Goal: Obtain resource: Download file/media

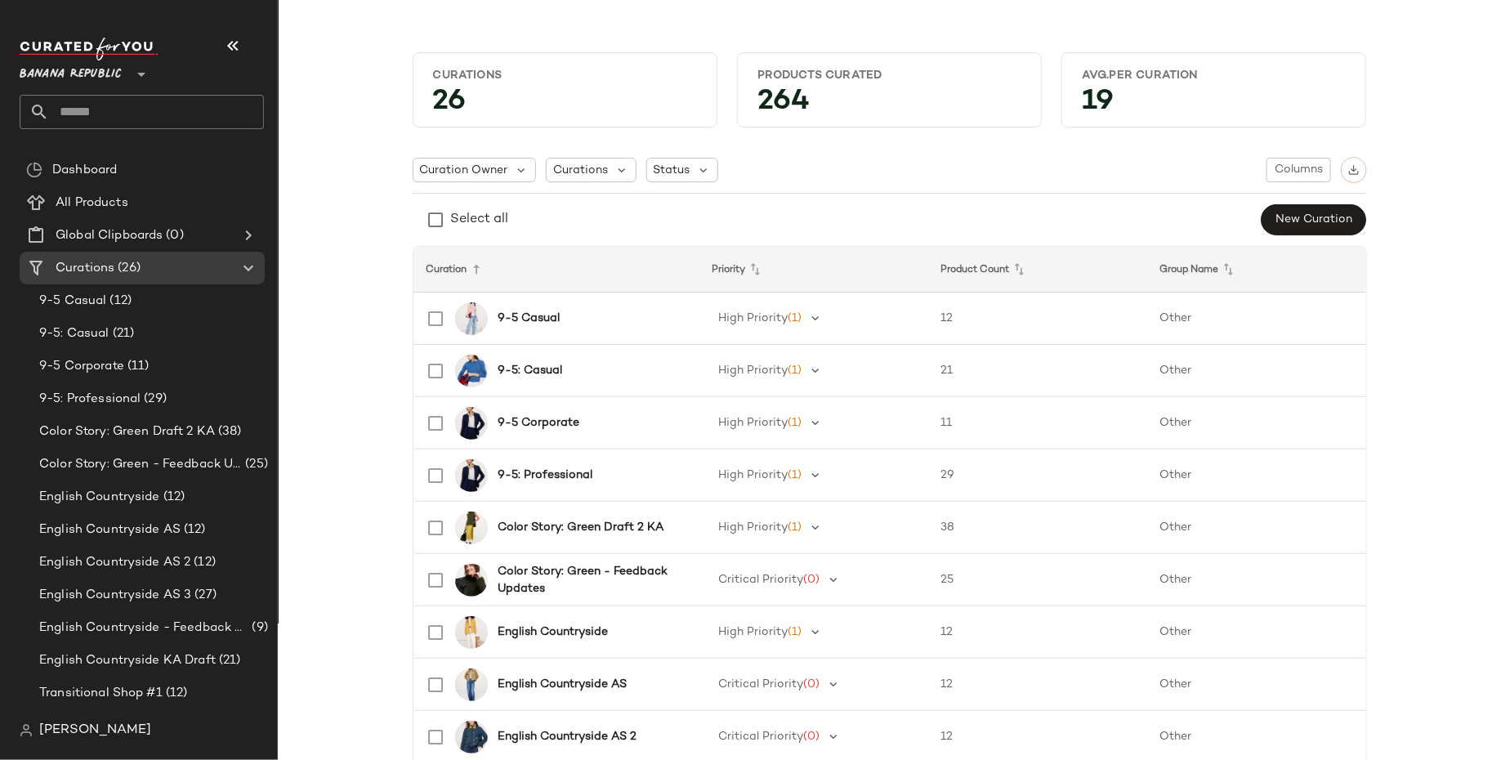
click at [100, 74] on span "Banana Republic" at bounding box center [71, 70] width 102 height 29
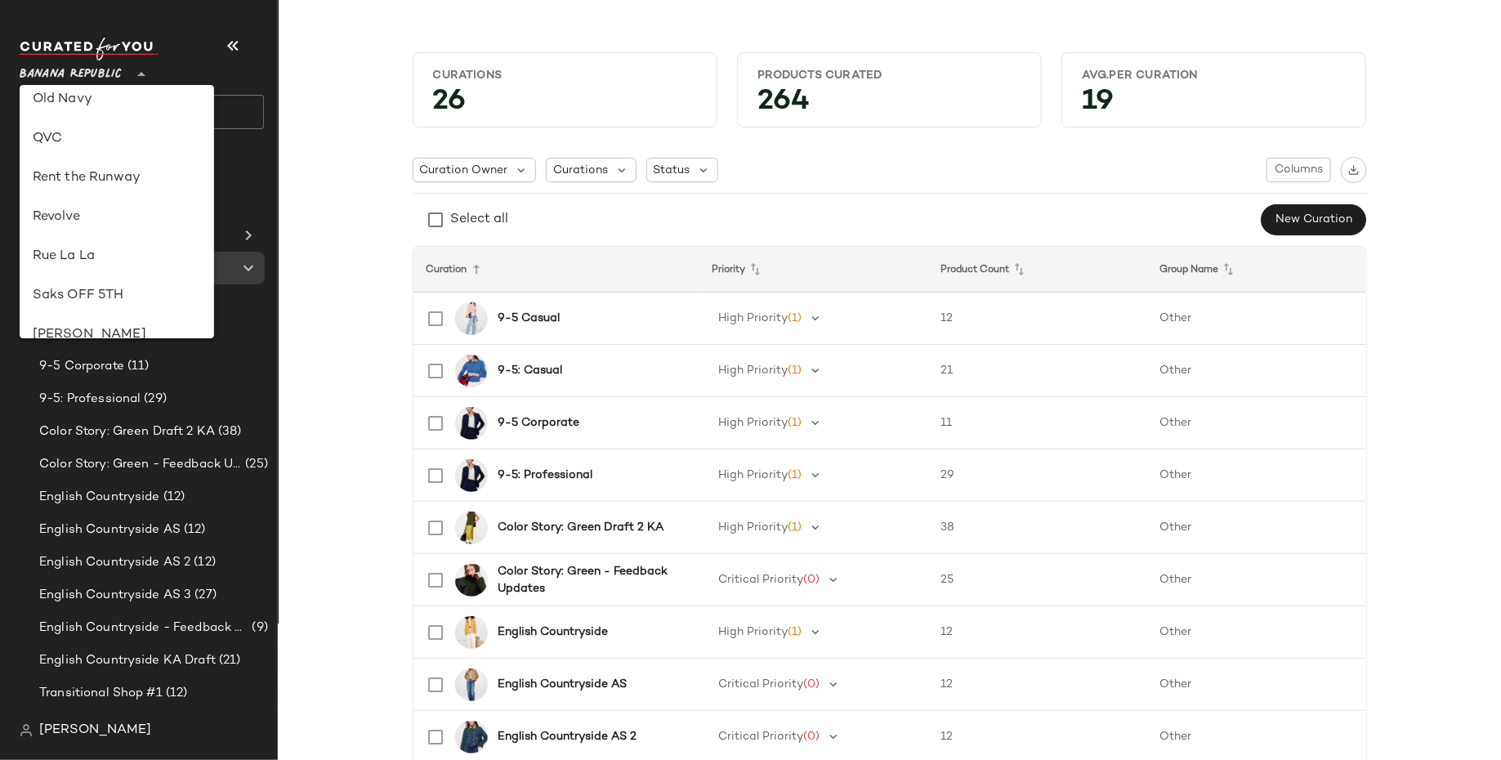
scroll to position [778, 0]
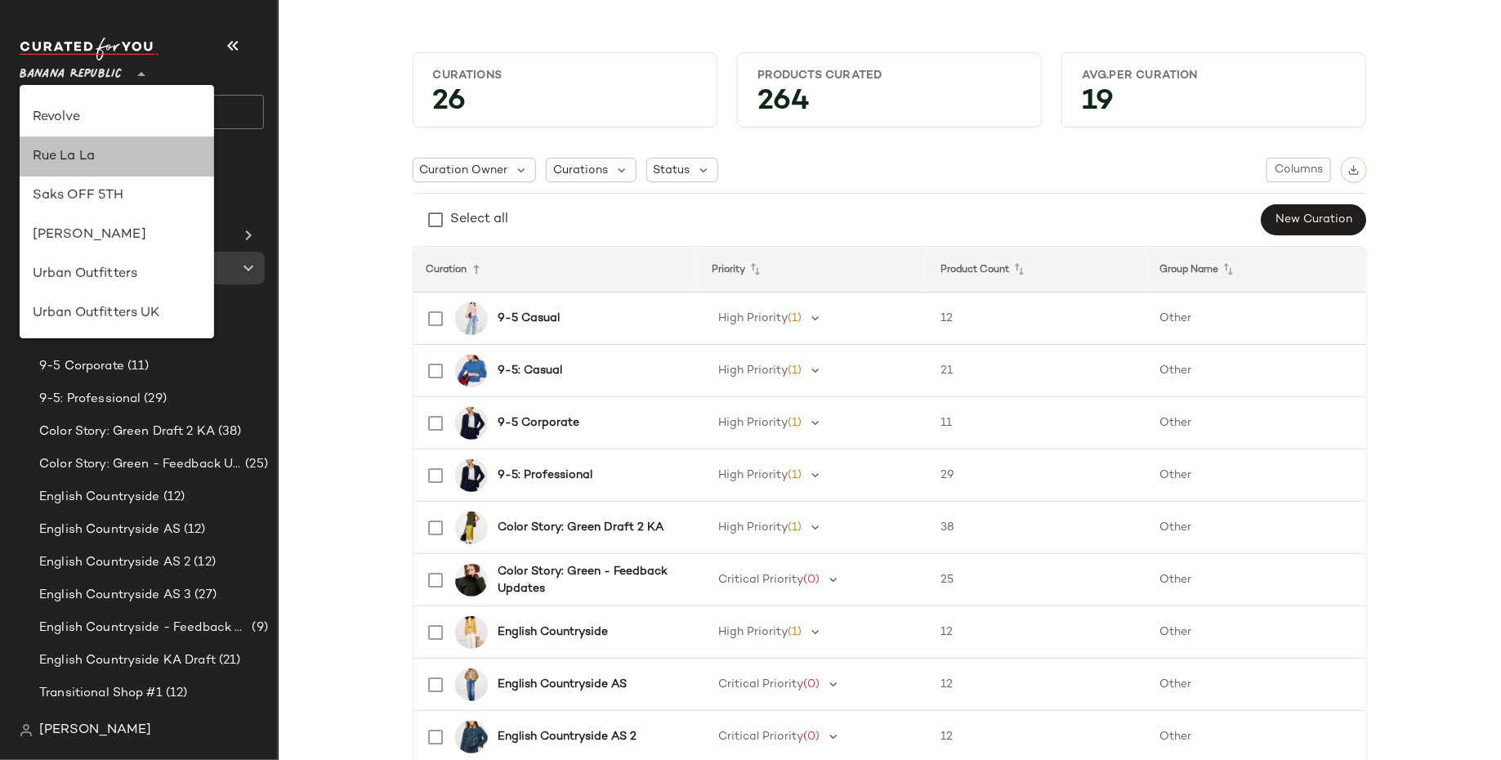
click at [141, 160] on div "Rue La La" at bounding box center [117, 157] width 168 height 20
type input "**"
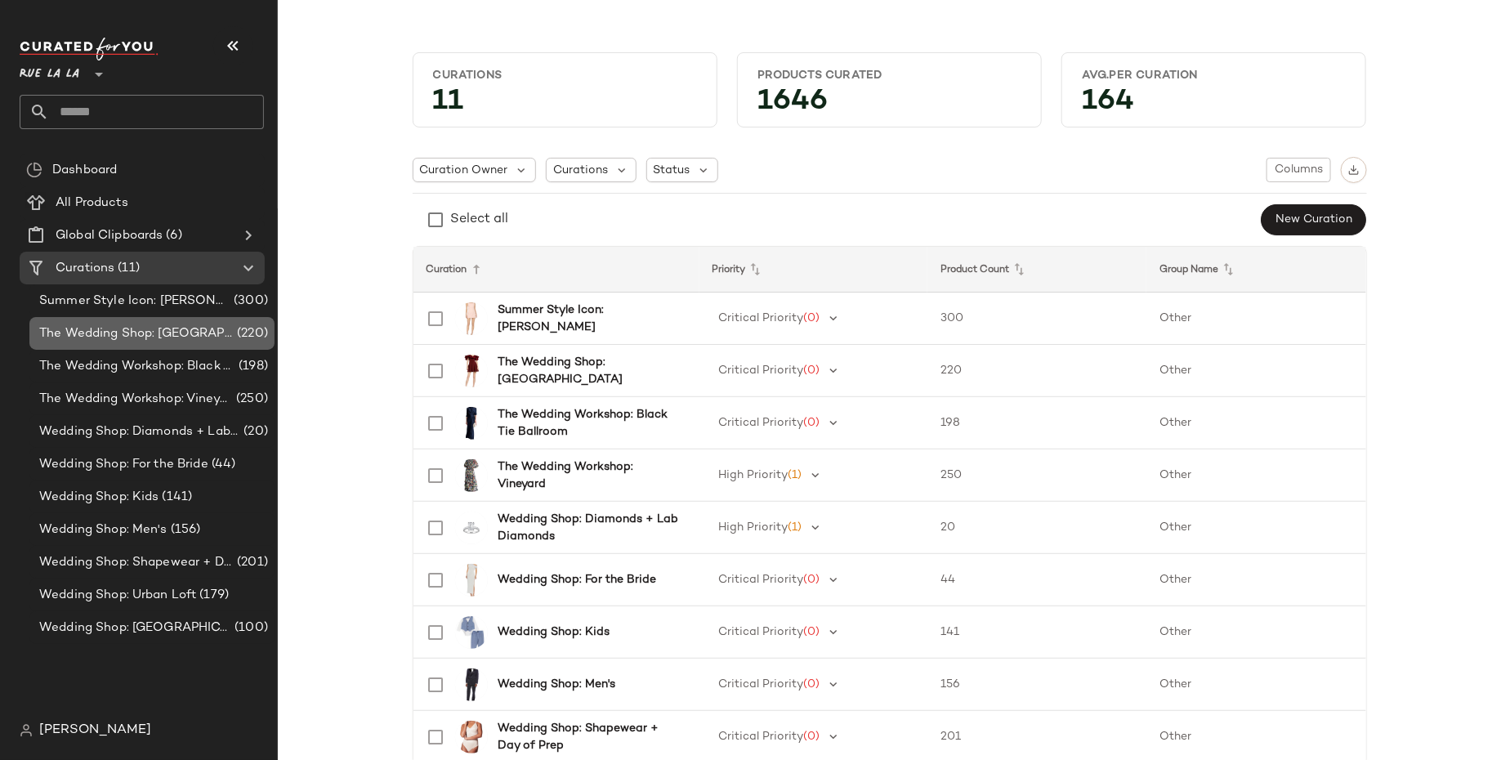
click at [173, 341] on span "The Wedding Shop: Mountain Lodge" at bounding box center [136, 333] width 195 height 19
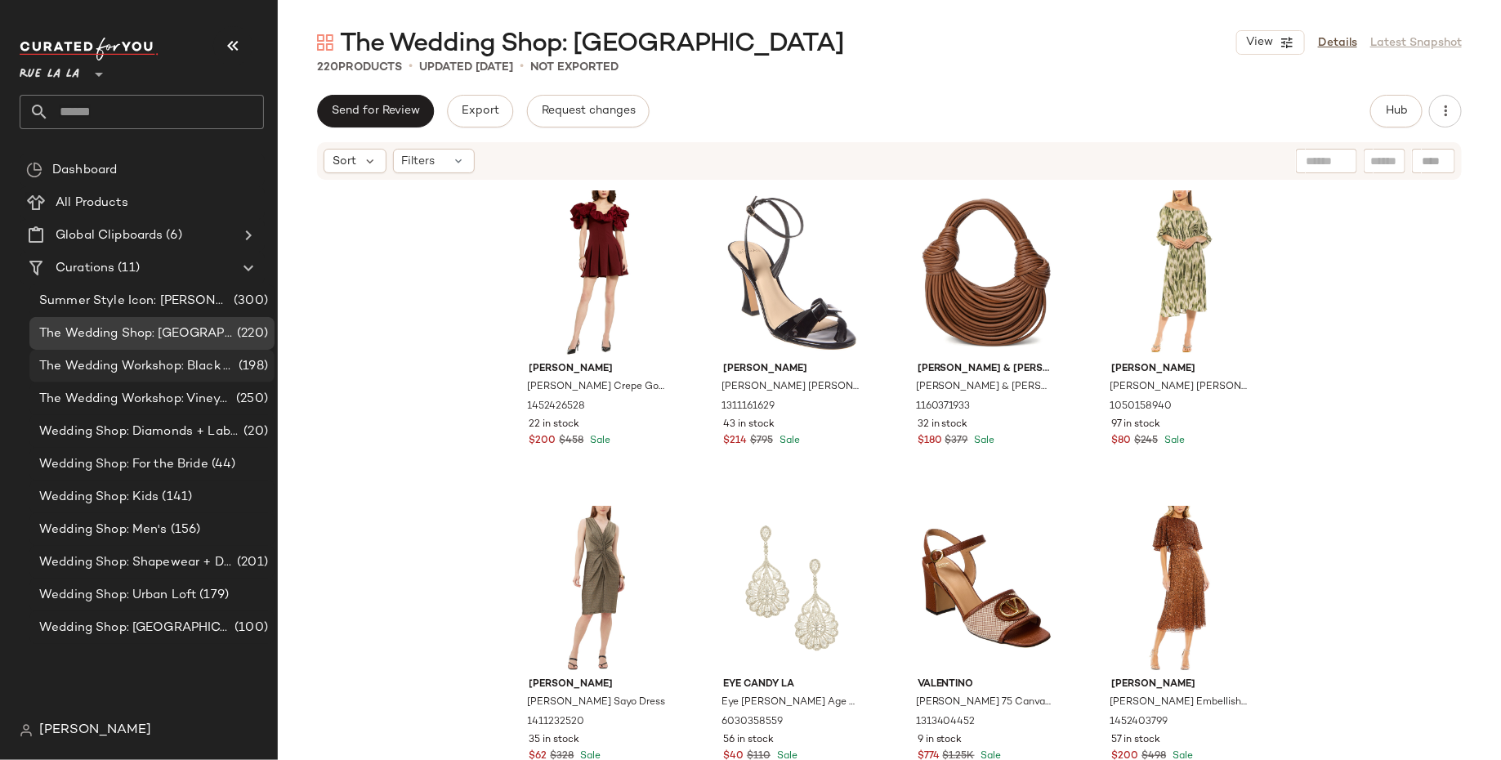
click at [188, 374] on span "The Wedding Workshop: Black Tie Ballroom" at bounding box center [137, 366] width 196 height 19
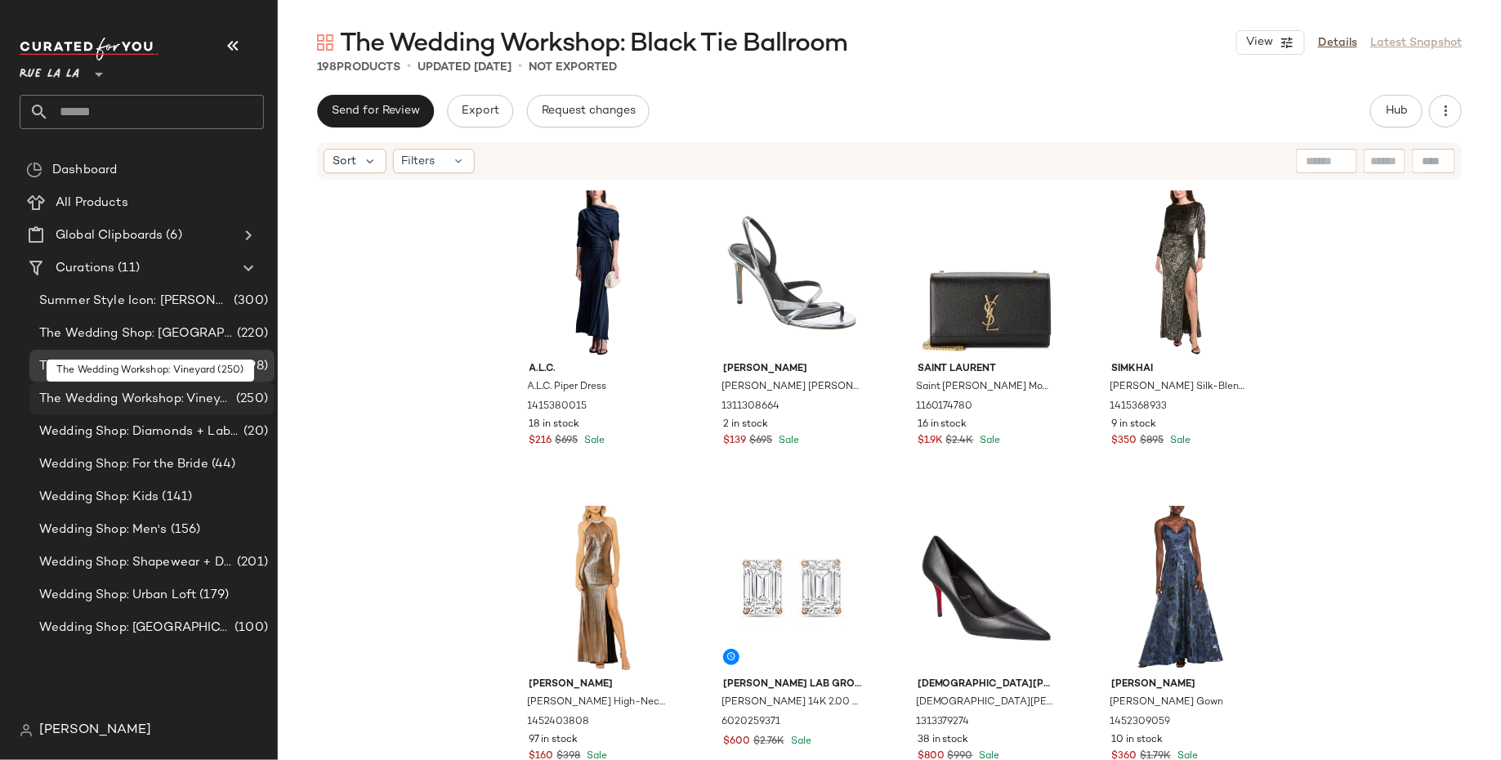
click at [198, 405] on span "The Wedding Workshop: Vineyard" at bounding box center [136, 399] width 194 height 19
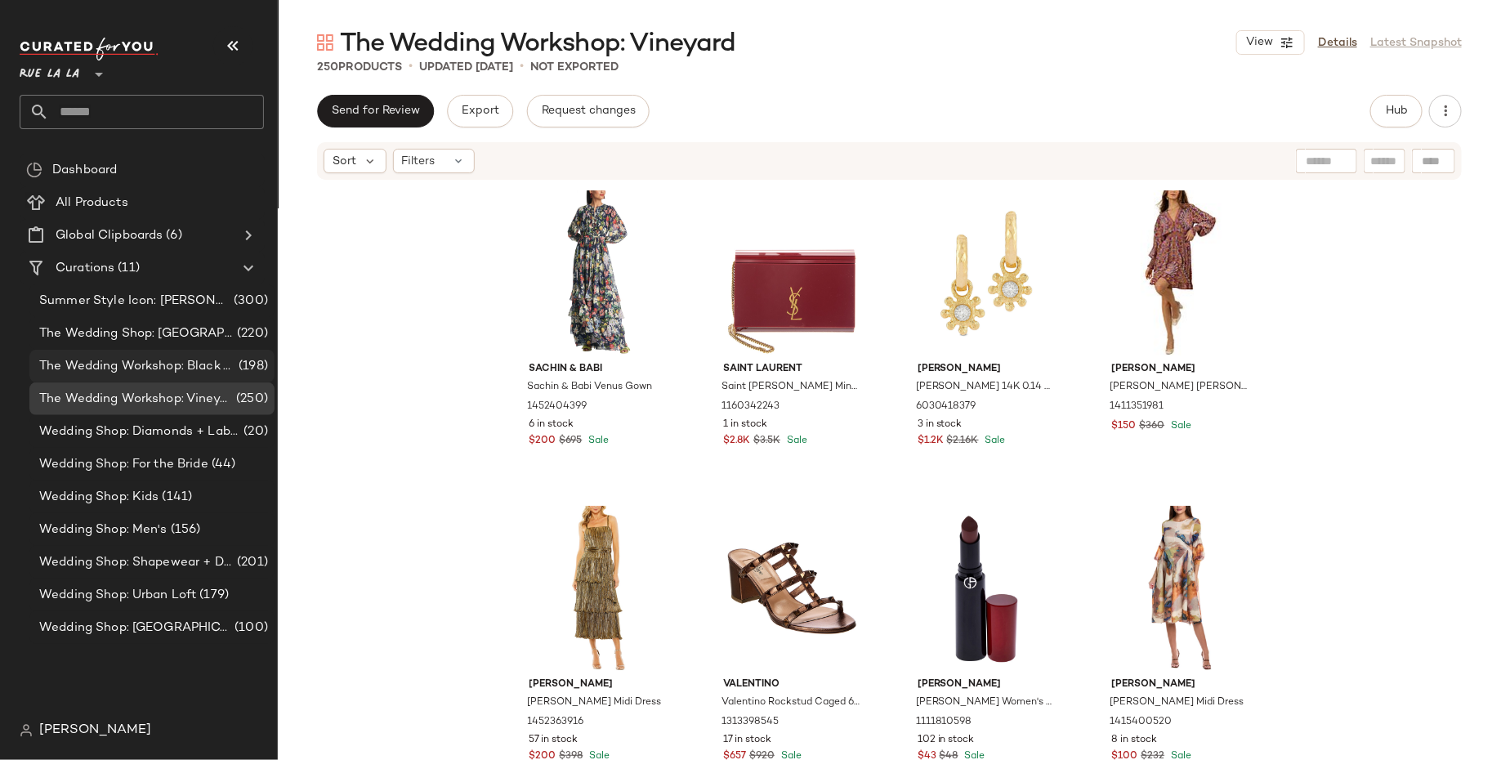
click at [209, 364] on span "The Wedding Workshop: Black Tie Ballroom" at bounding box center [137, 366] width 196 height 19
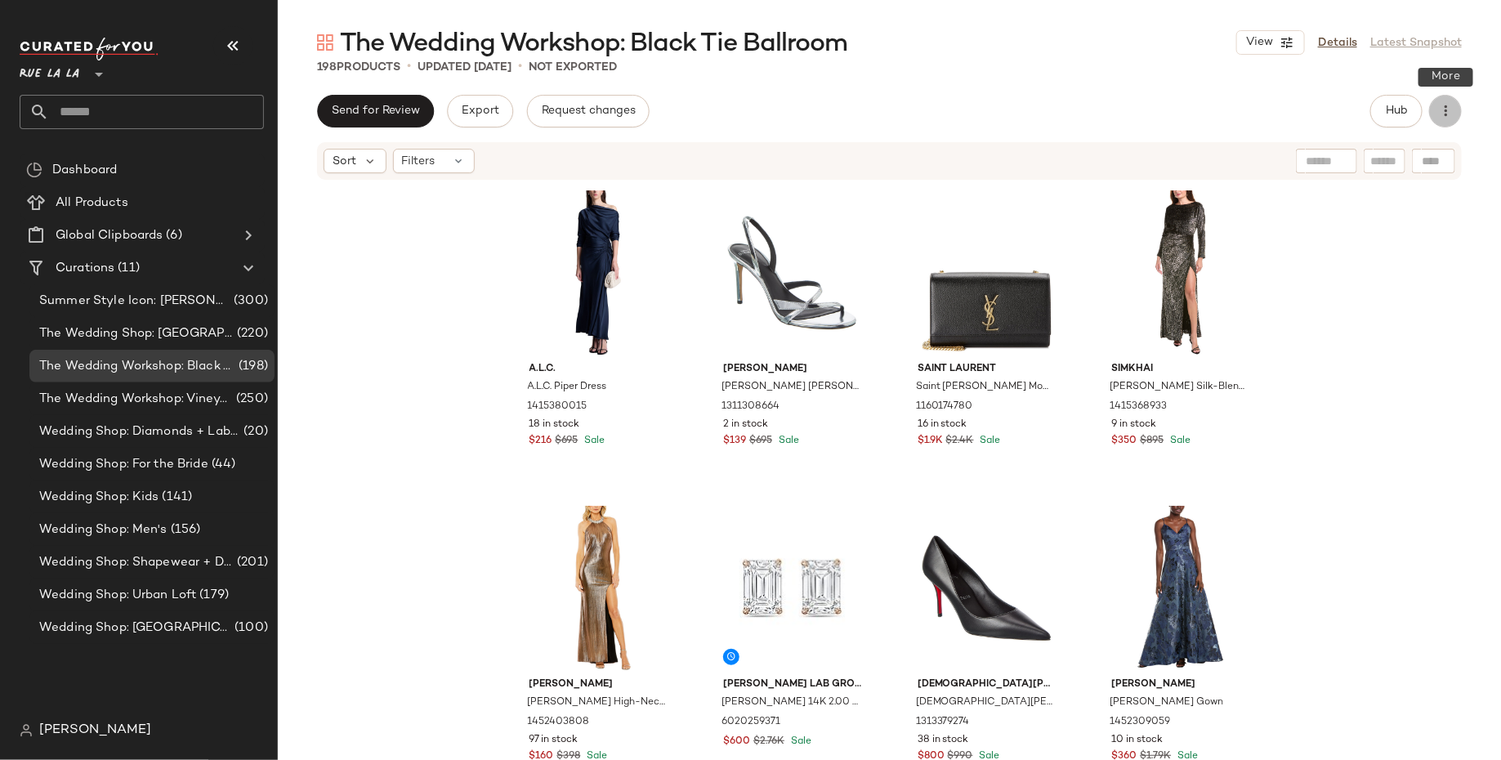
click at [1451, 105] on icon "button" at bounding box center [1446, 111] width 16 height 16
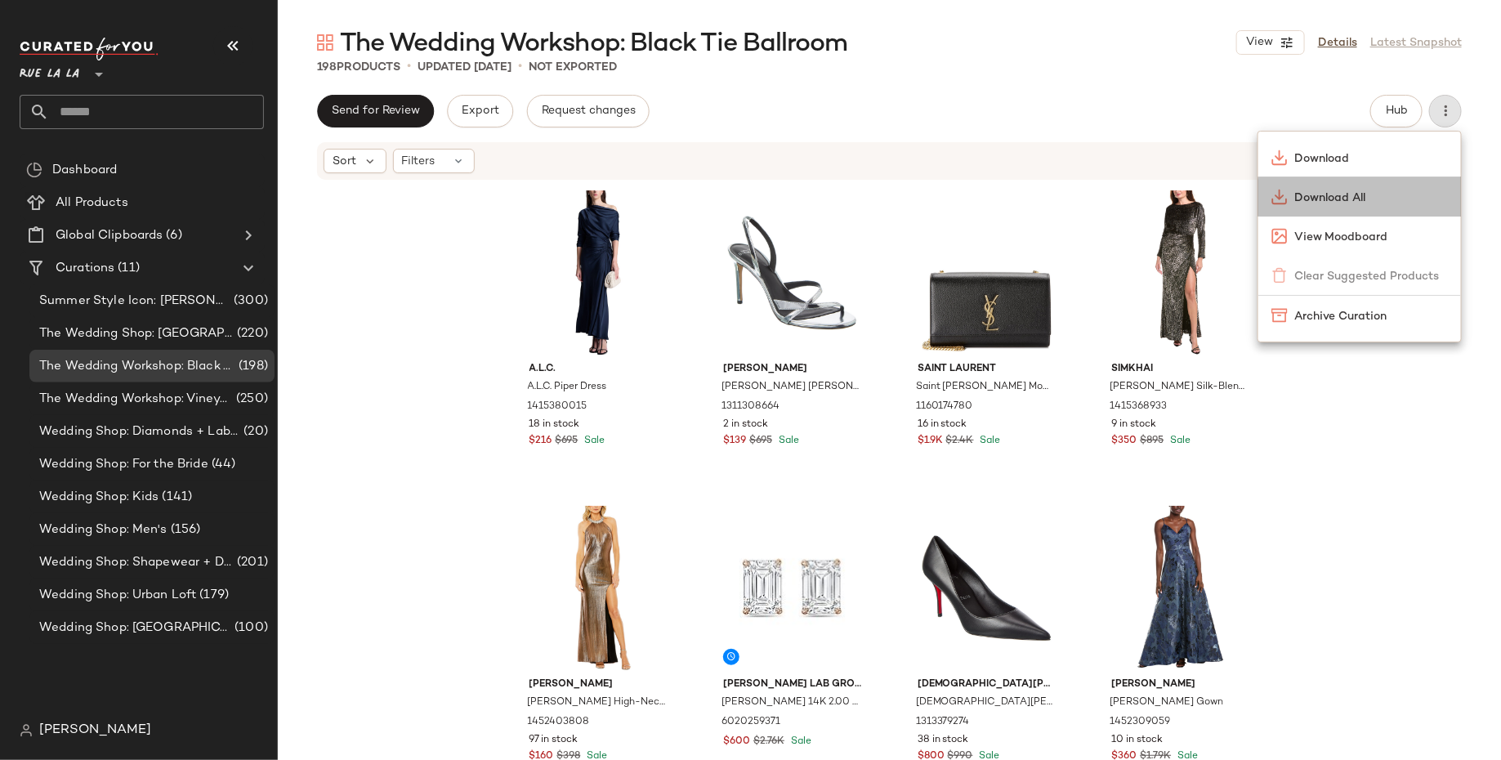
click at [1401, 211] on div "Download All" at bounding box center [1360, 196] width 203 height 39
